Goal: Information Seeking & Learning: Learn about a topic

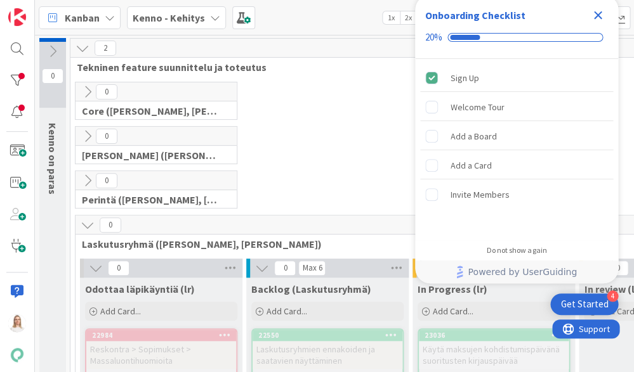
click at [594, 12] on icon "Close Checklist" at bounding box center [598, 15] width 8 height 8
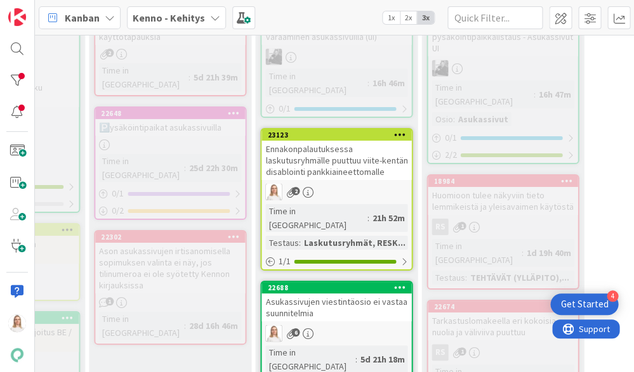
scroll to position [1942, 324]
click at [323, 284] on div "22688" at bounding box center [338, 288] width 144 height 9
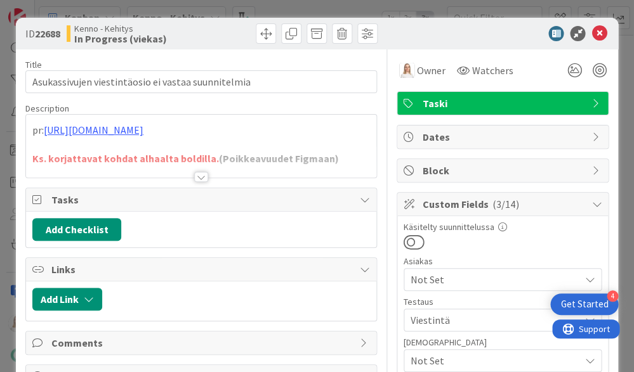
click at [202, 172] on div at bounding box center [201, 177] width 14 height 10
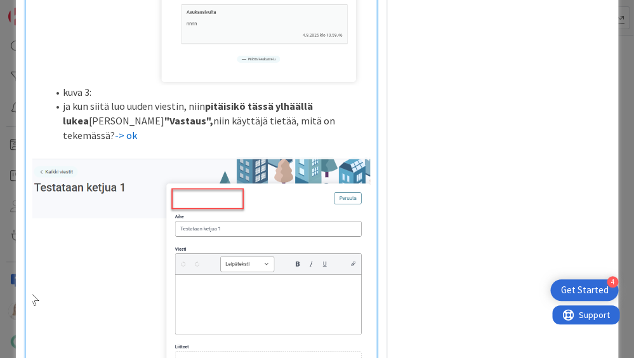
scroll to position [1568, 0]
click at [354, 142] on li "ja kun siitä luo uuden viestin, niin pitäisikö tässä ylhäällä [PERSON_NAME] muk…" at bounding box center [209, 120] width 322 height 43
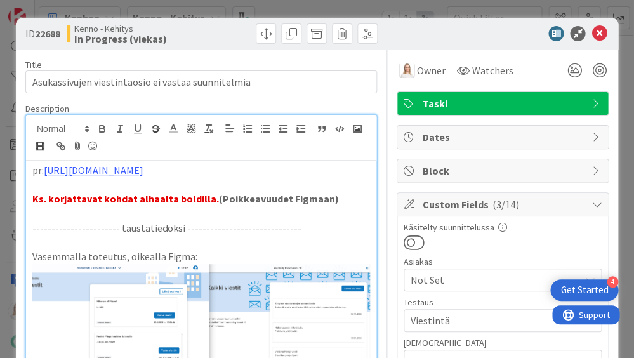
scroll to position [0, 0]
click at [599, 34] on icon at bounding box center [598, 33] width 15 height 15
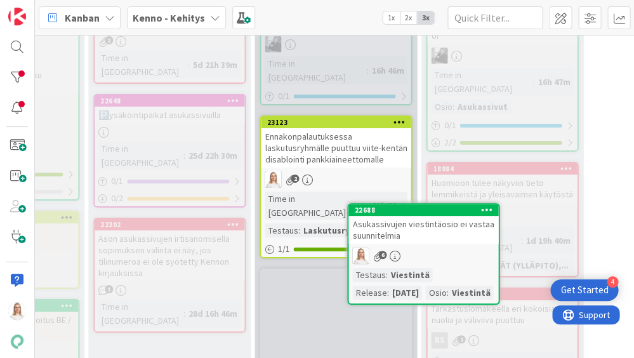
drag, startPoint x: 323, startPoint y: 225, endPoint x: 349, endPoint y: 223, distance: 26.1
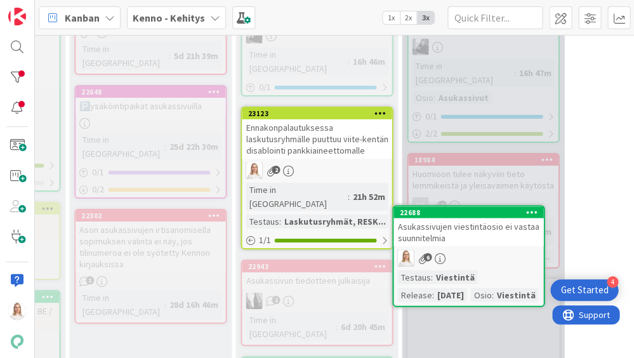
scroll to position [1967, 355]
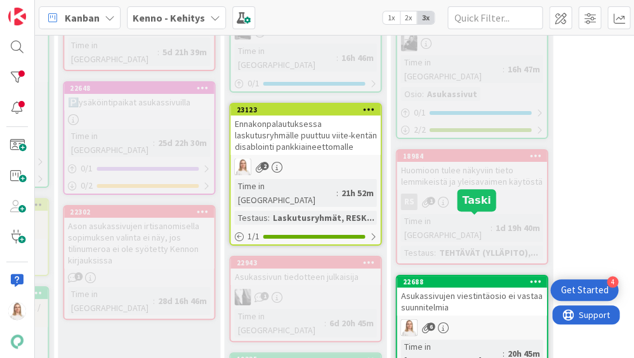
click at [455, 277] on div "22688" at bounding box center [474, 281] width 144 height 9
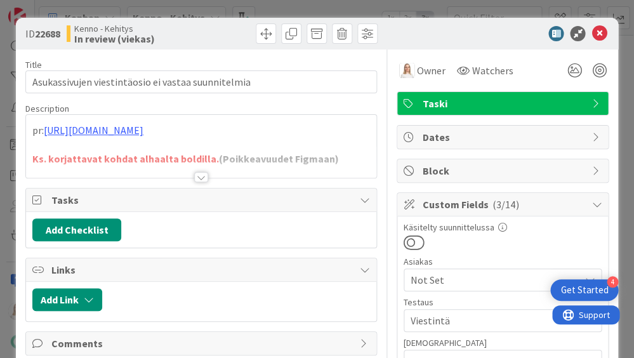
click at [204, 175] on div at bounding box center [201, 177] width 14 height 10
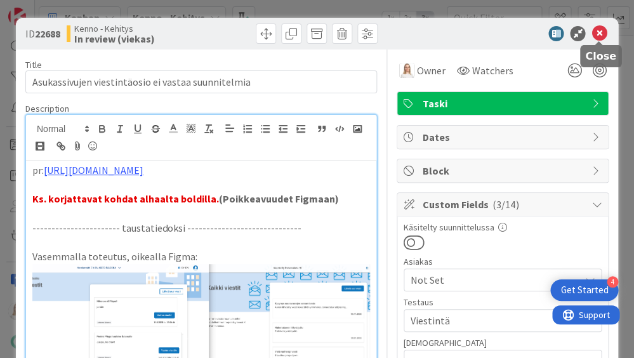
click at [599, 33] on icon at bounding box center [598, 33] width 15 height 15
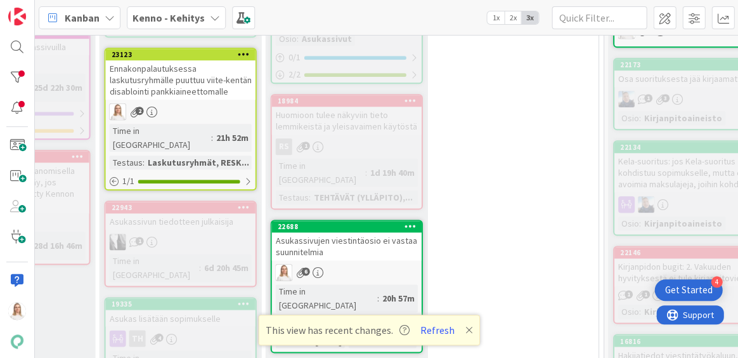
scroll to position [1975, 480]
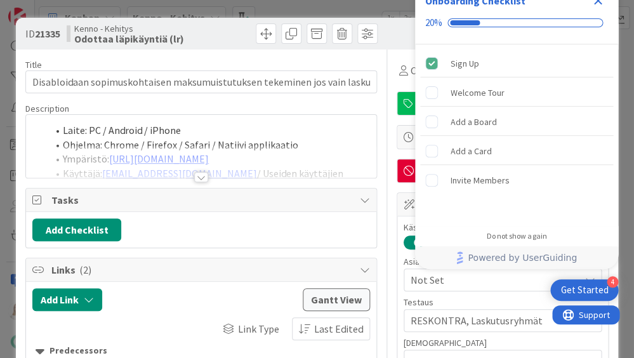
click at [596, 5] on icon "Close Checklist" at bounding box center [597, 0] width 15 height 15
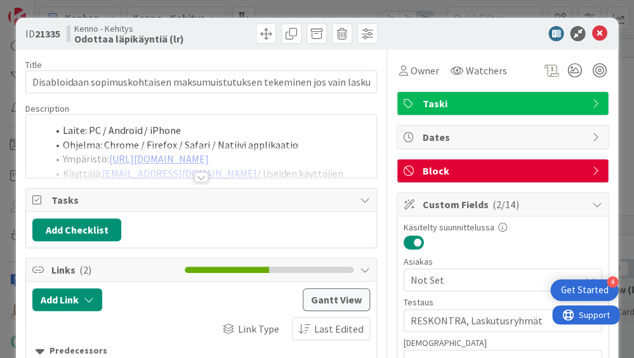
click at [200, 179] on div at bounding box center [201, 177] width 14 height 10
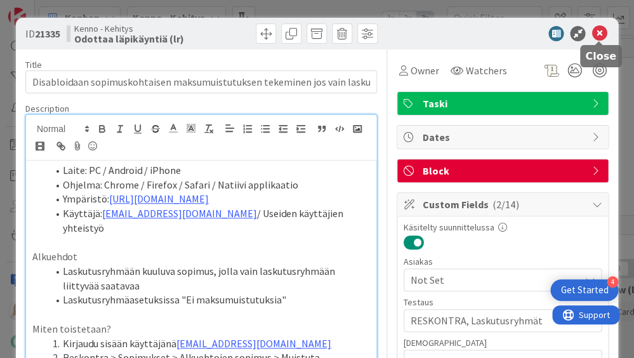
click at [599, 33] on icon at bounding box center [598, 33] width 15 height 15
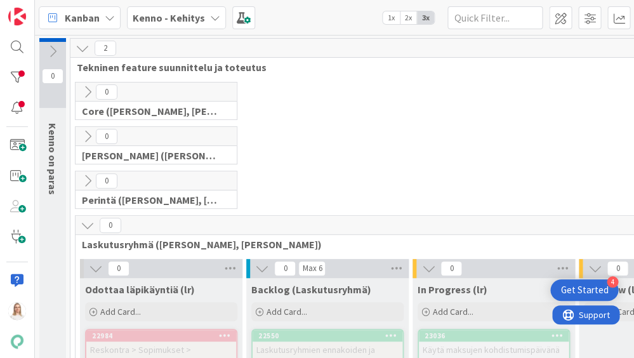
click at [91, 224] on icon at bounding box center [88, 225] width 14 height 14
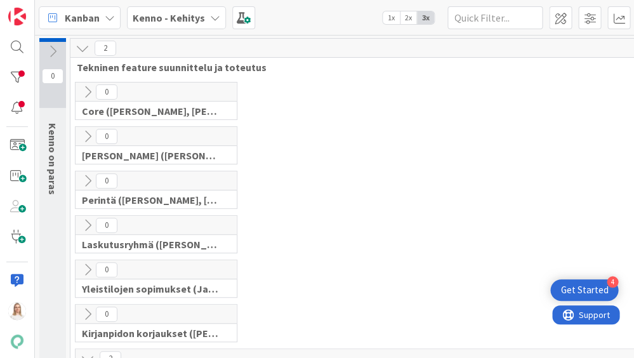
click at [91, 224] on icon at bounding box center [88, 225] width 14 height 14
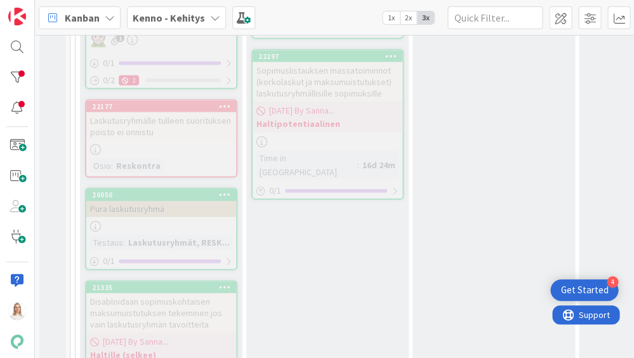
scroll to position [557, 0]
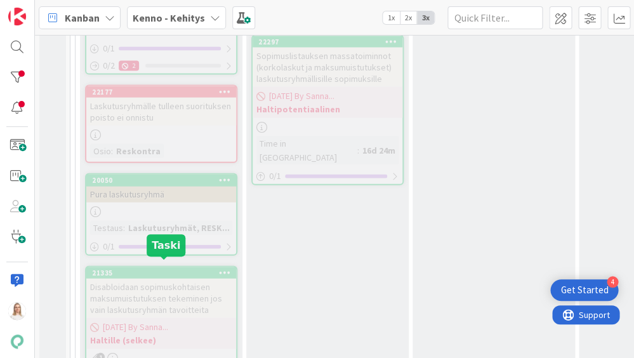
click at [142, 268] on div "21335" at bounding box center [164, 272] width 144 height 9
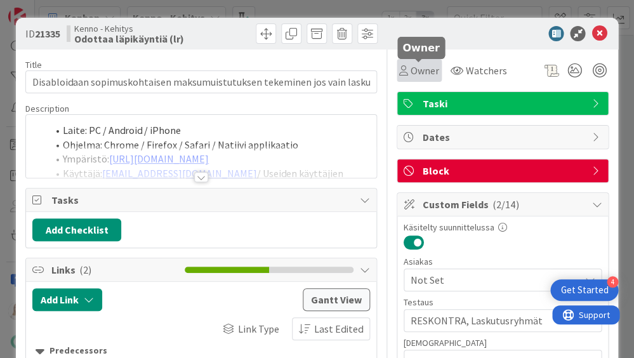
click at [421, 74] on span "Owner" at bounding box center [424, 70] width 29 height 15
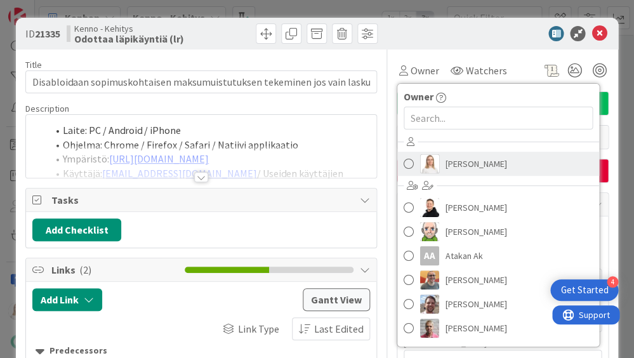
click at [462, 167] on span "[PERSON_NAME]" at bounding box center [476, 163] width 62 height 19
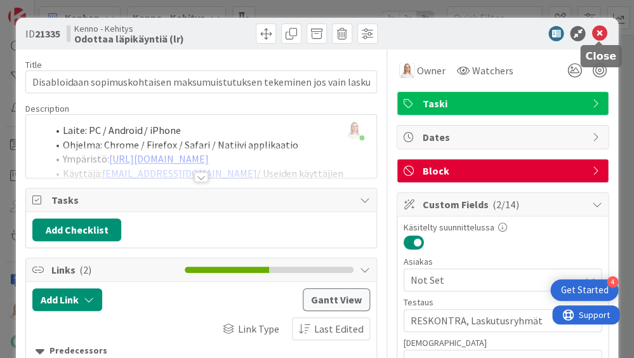
click at [595, 38] on icon at bounding box center [598, 33] width 15 height 15
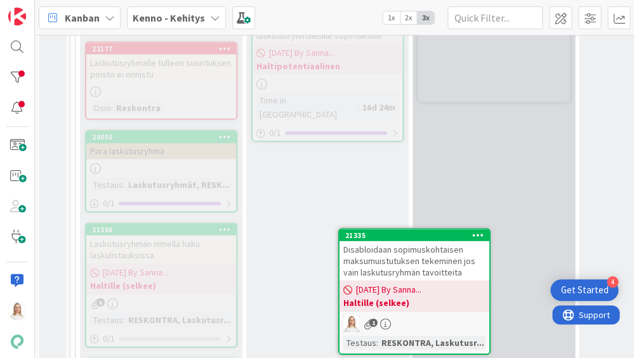
scroll to position [617, 0]
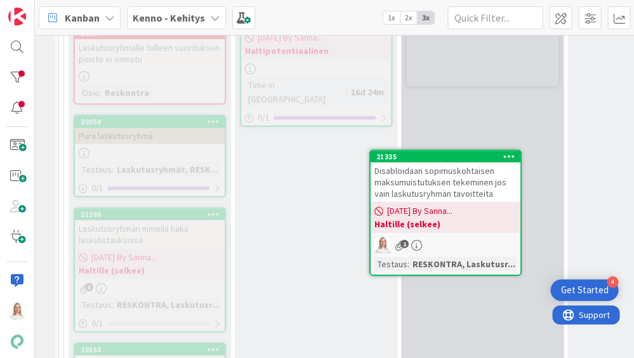
drag, startPoint x: 162, startPoint y: 239, endPoint x: 200, endPoint y: 239, distance: 38.1
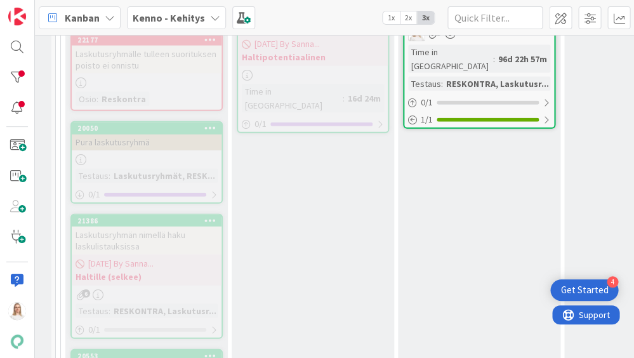
scroll to position [409, 15]
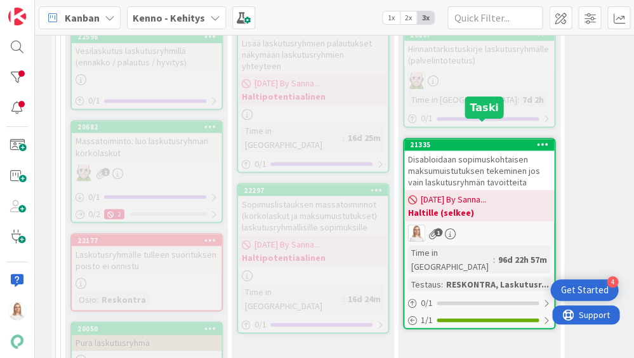
click at [467, 140] on div "21335" at bounding box center [482, 144] width 144 height 9
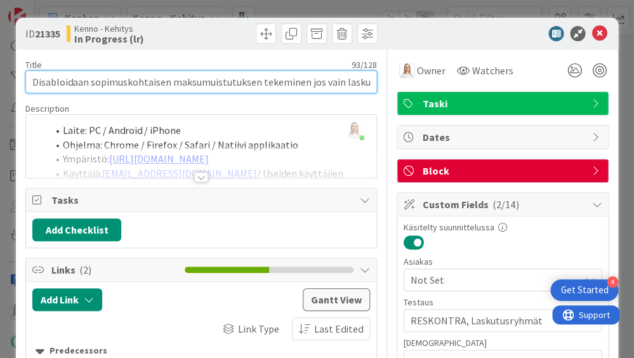
click at [317, 86] on input "Disabloidaan sopimuskohtaisen maksumuistutuksen tekeminen jos vain laskutusryhm…" at bounding box center [200, 81] width 351 height 23
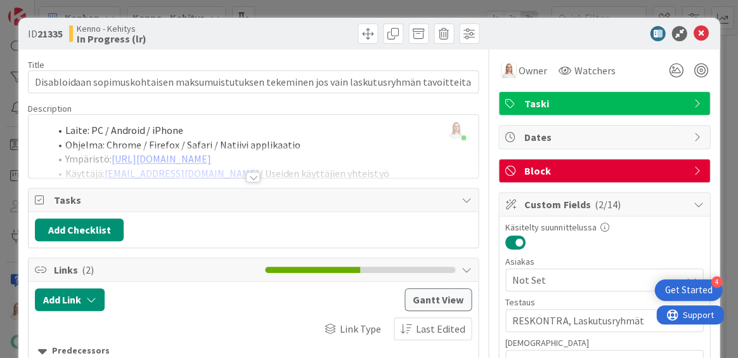
drag, startPoint x: 39, startPoint y: 35, endPoint x: 65, endPoint y: 36, distance: 26.6
click at [63, 36] on b "21335" at bounding box center [49, 33] width 25 height 13
copy span "21335"
click at [254, 175] on div at bounding box center [253, 177] width 14 height 10
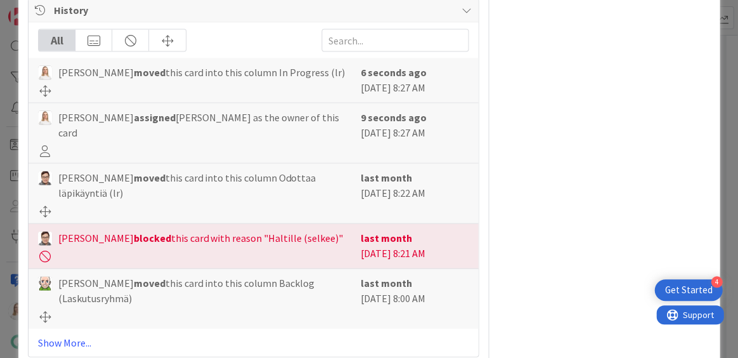
scroll to position [1359, 0]
click at [53, 335] on link "Show More..." at bounding box center [253, 342] width 431 height 15
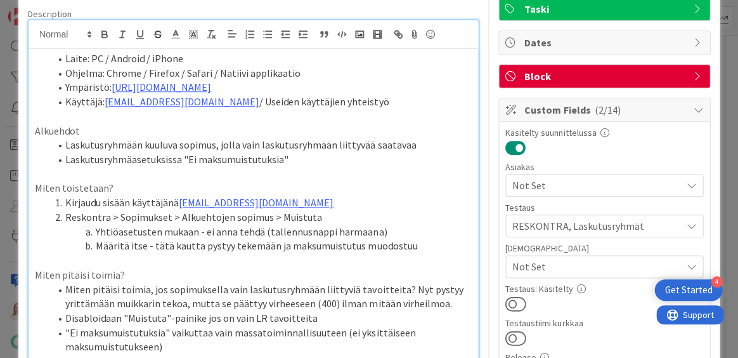
scroll to position [96, 0]
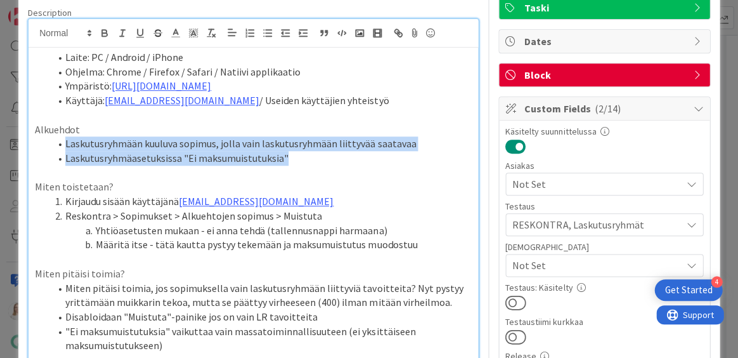
drag, startPoint x: 65, startPoint y: 140, endPoint x: 289, endPoint y: 156, distance: 223.8
click at [289, 156] on ol "Laskutusryhmään kuuluva sopimus, jolla vain laskutusryhmään liittyvää saatavaa …" at bounding box center [253, 150] width 437 height 29
click at [203, 166] on p at bounding box center [253, 173] width 437 height 15
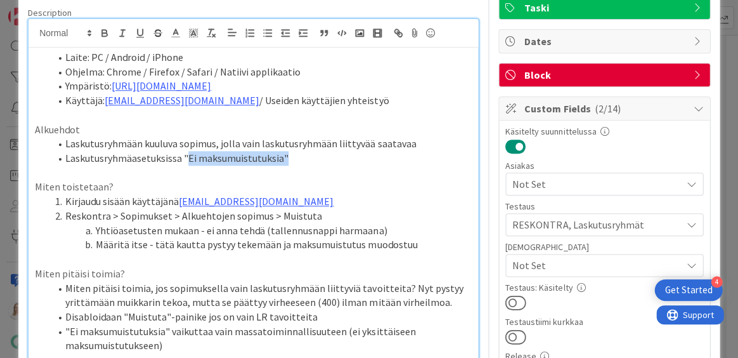
drag, startPoint x: 187, startPoint y: 155, endPoint x: 282, endPoint y: 157, distance: 94.5
click at [282, 157] on li "Laskutusryhmäasetuksissa "Ei maksumuistutuksia"" at bounding box center [261, 158] width 422 height 15
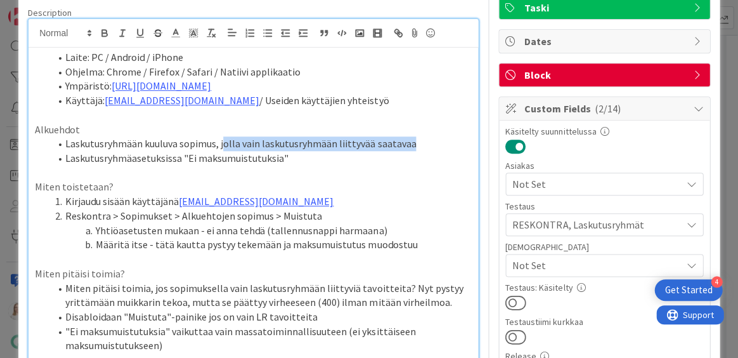
drag, startPoint x: 221, startPoint y: 140, endPoint x: 419, endPoint y: 138, distance: 197.9
click at [419, 138] on li "Laskutusryhmään kuuluva sopimus, jolla vain laskutusryhmään liittyvää saatavaa" at bounding box center [261, 143] width 422 height 15
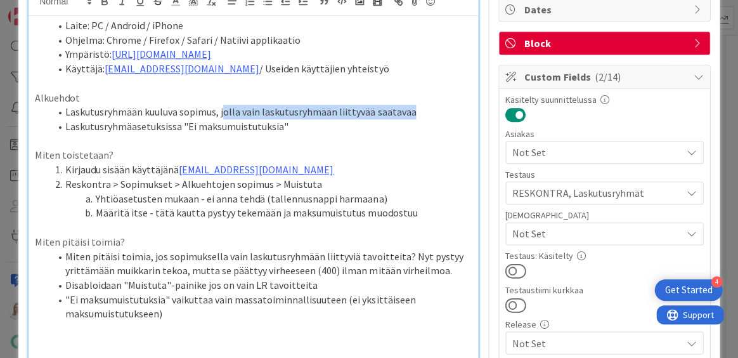
scroll to position [128, 0]
click at [402, 134] on p at bounding box center [253, 140] width 437 height 15
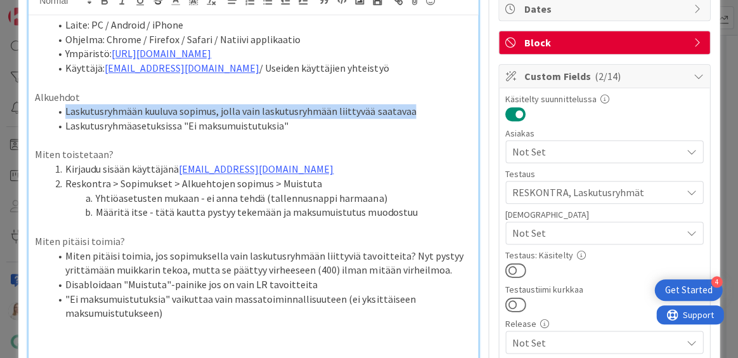
drag, startPoint x: 64, startPoint y: 111, endPoint x: 410, endPoint y: 107, distance: 346.4
click at [410, 107] on li "Laskutusryhmään kuuluva sopimus, jolla vain laskutusryhmään liittyvää saatavaa" at bounding box center [261, 111] width 422 height 15
copy li "Laskutusryhmään kuuluva sopimus, jolla vain laskutusryhmään liittyvää saatavaa"
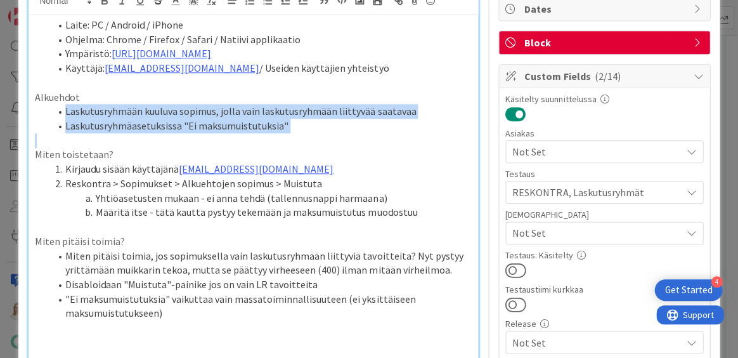
drag, startPoint x: 65, startPoint y: 112, endPoint x: 282, endPoint y: 130, distance: 217.7
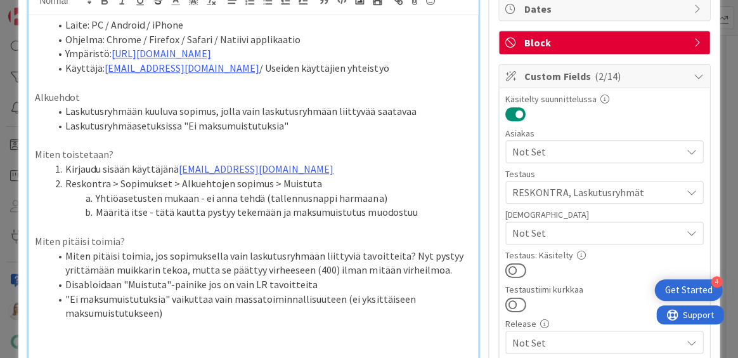
click at [433, 81] on p at bounding box center [253, 82] width 437 height 15
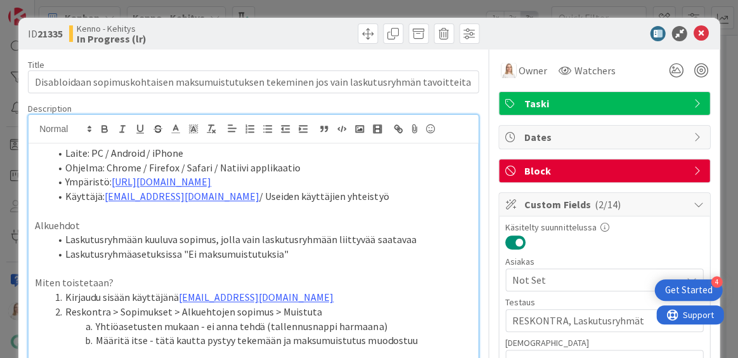
scroll to position [0, 0]
